Goal: Task Accomplishment & Management: Complete application form

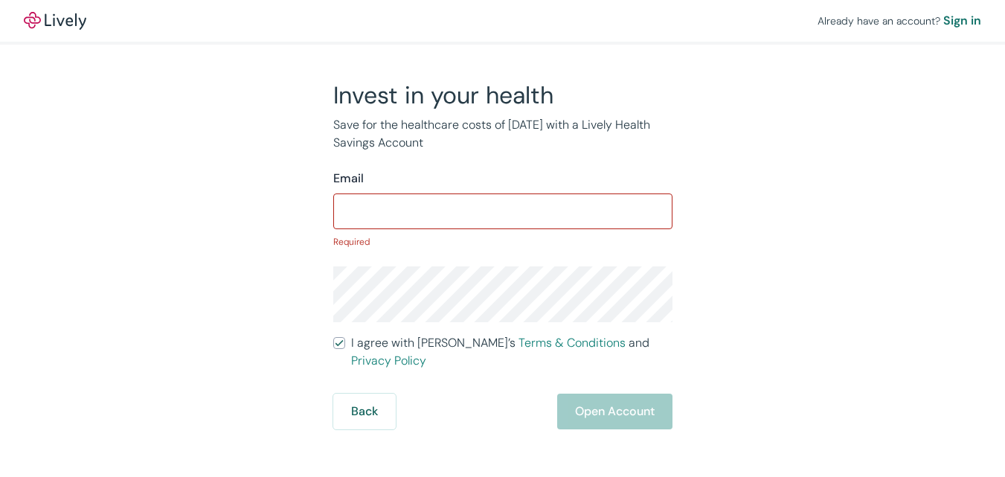
click at [333, 337] on input "I agree with Lively’s Terms & Conditions and Privacy Policy" at bounding box center [339, 343] width 12 height 12
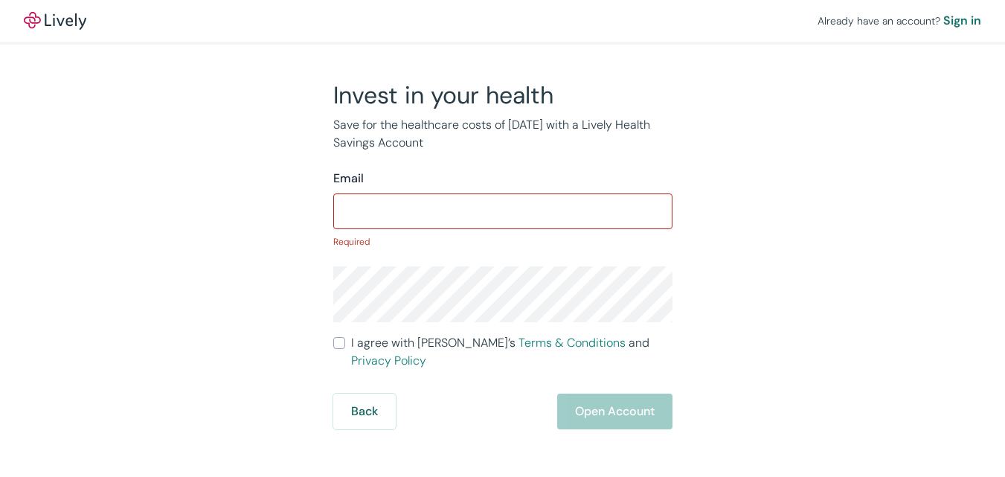
click at [333, 337] on input "I agree with Lively’s Terms & Conditions and Privacy Policy" at bounding box center [339, 343] width 12 height 12
checkbox input "false"
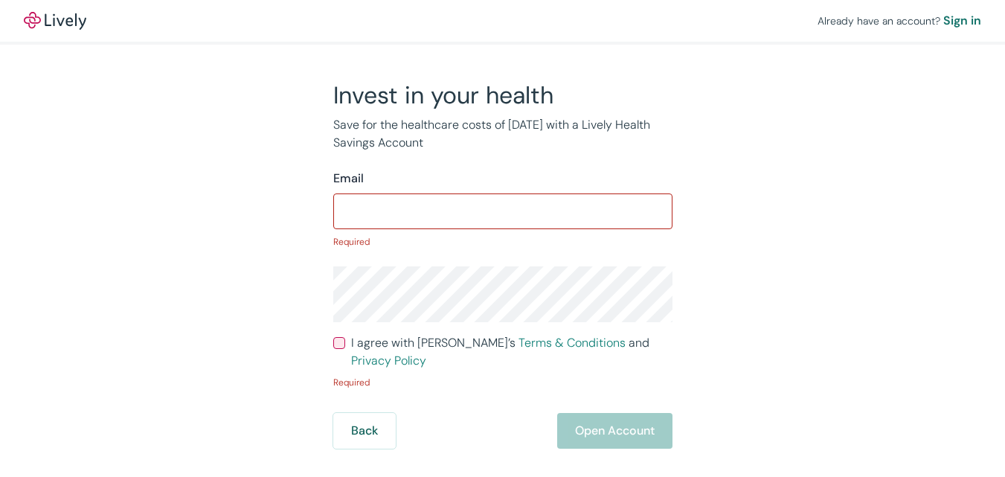
click at [944, 19] on div "Sign in" at bounding box center [963, 21] width 38 height 18
